Goal: Information Seeking & Learning: Learn about a topic

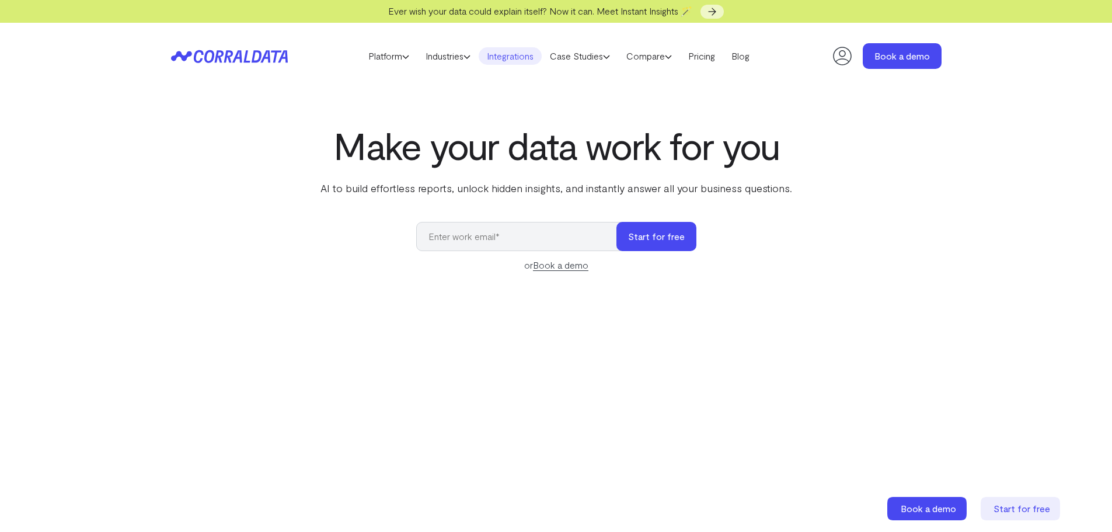
click at [510, 59] on link "Integrations" at bounding box center [510, 56] width 63 height 18
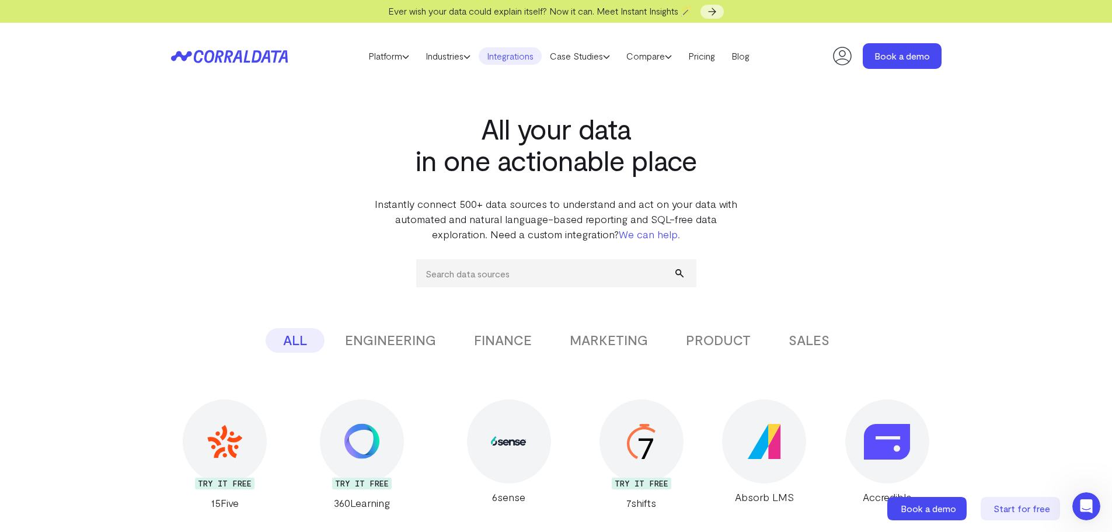
click at [506, 340] on button "FINANCE" at bounding box center [503, 340] width 93 height 25
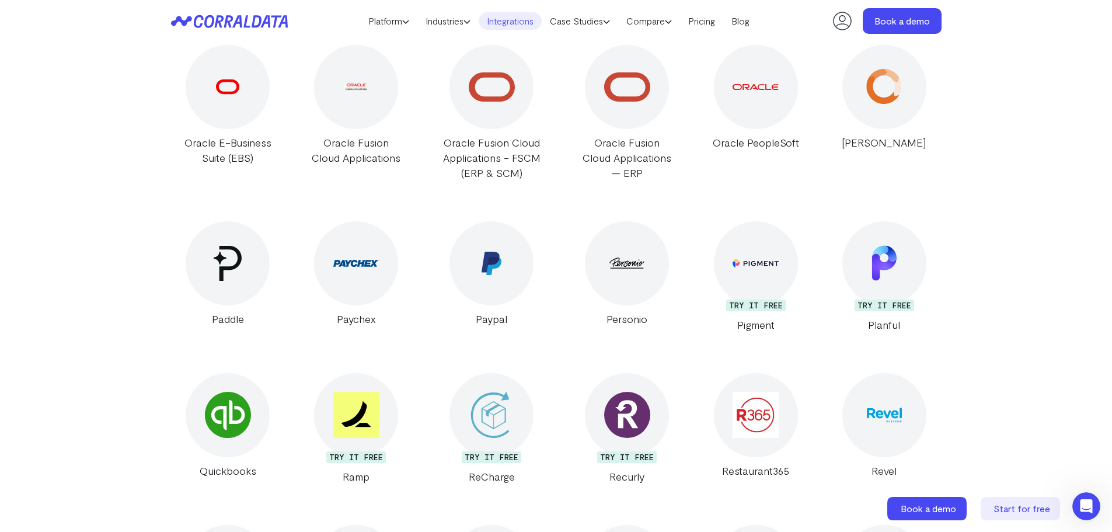
scroll to position [2428, 0]
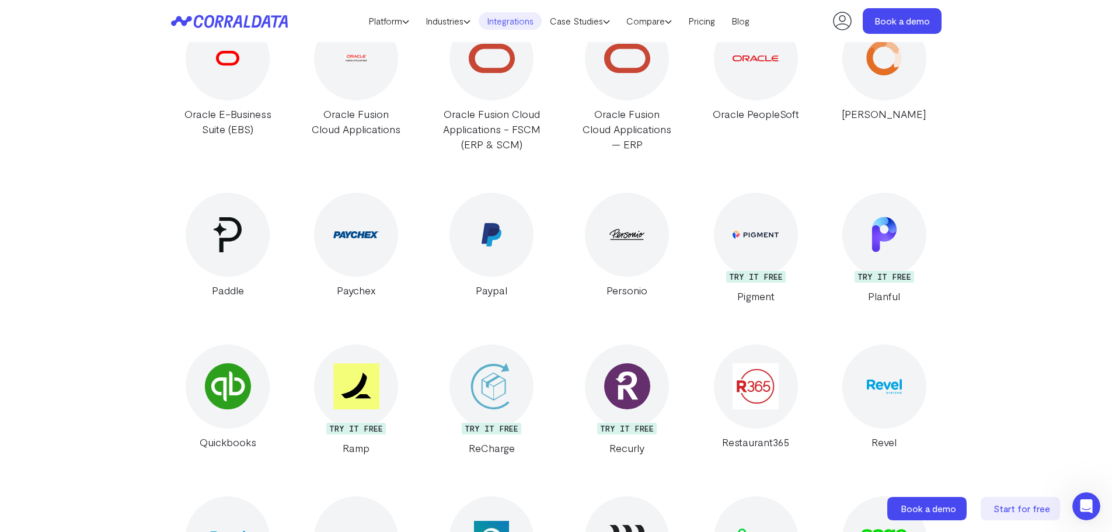
click at [235, 402] on img at bounding box center [228, 386] width 46 height 46
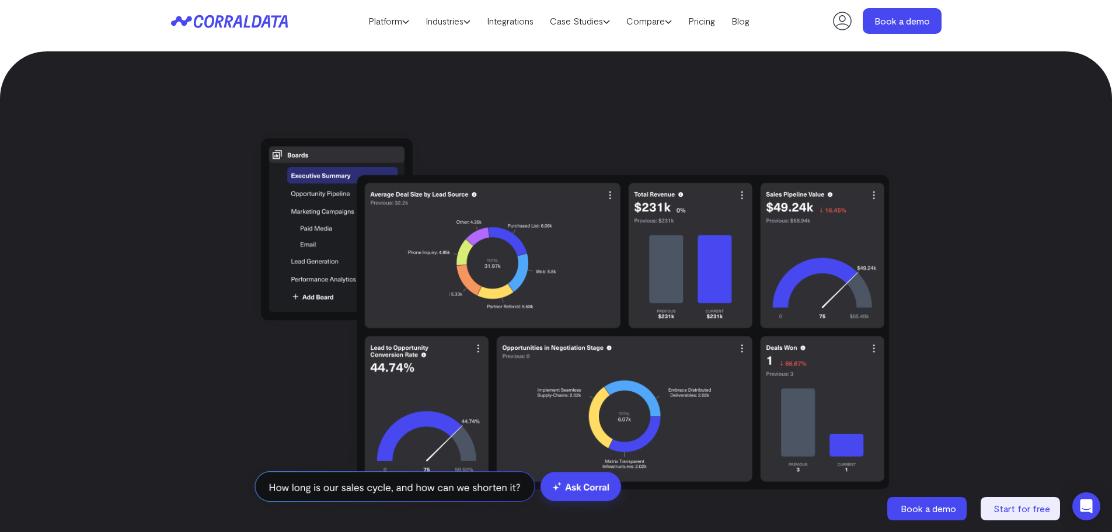
scroll to position [2252, 0]
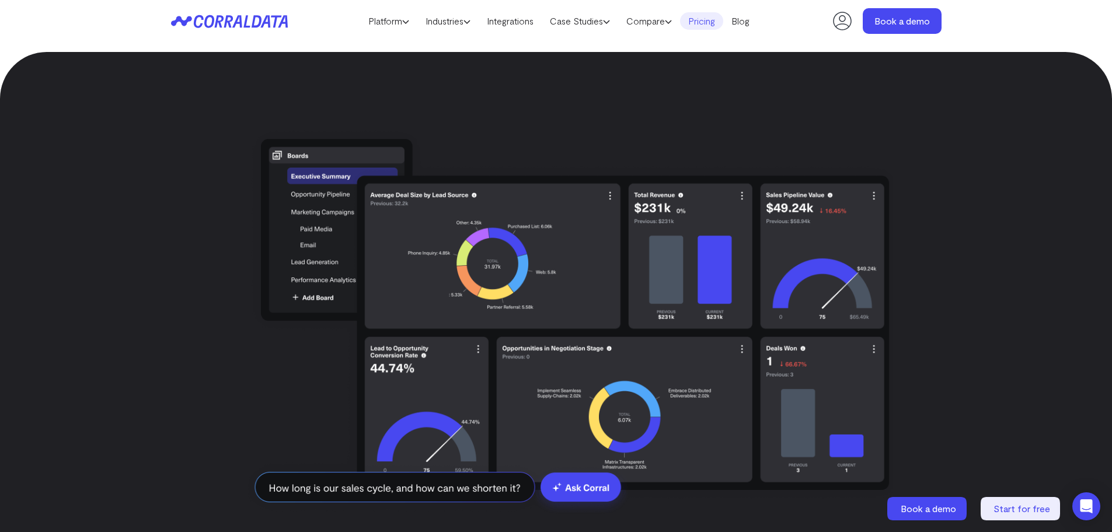
click at [716, 18] on link "Pricing" at bounding box center [701, 21] width 43 height 18
